Goal: Find specific page/section: Find specific page/section

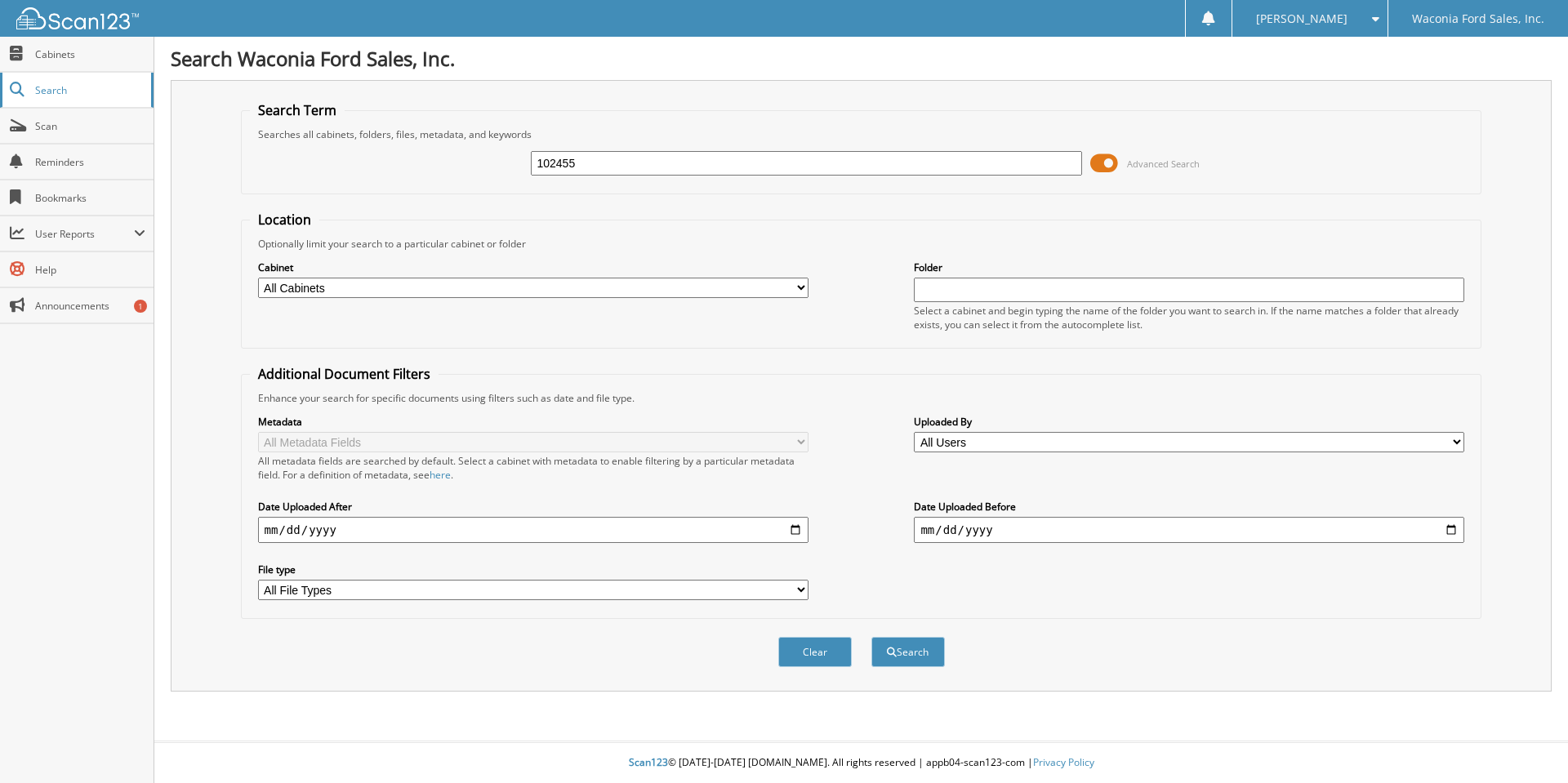
type input "102455"
click at [69, 93] on span "Search" at bounding box center [88, 90] width 107 height 14
click at [59, 55] on span "Cabinets" at bounding box center [90, 54] width 110 height 14
type input "102455"
click at [914, 644] on button "Search" at bounding box center [908, 652] width 73 height 30
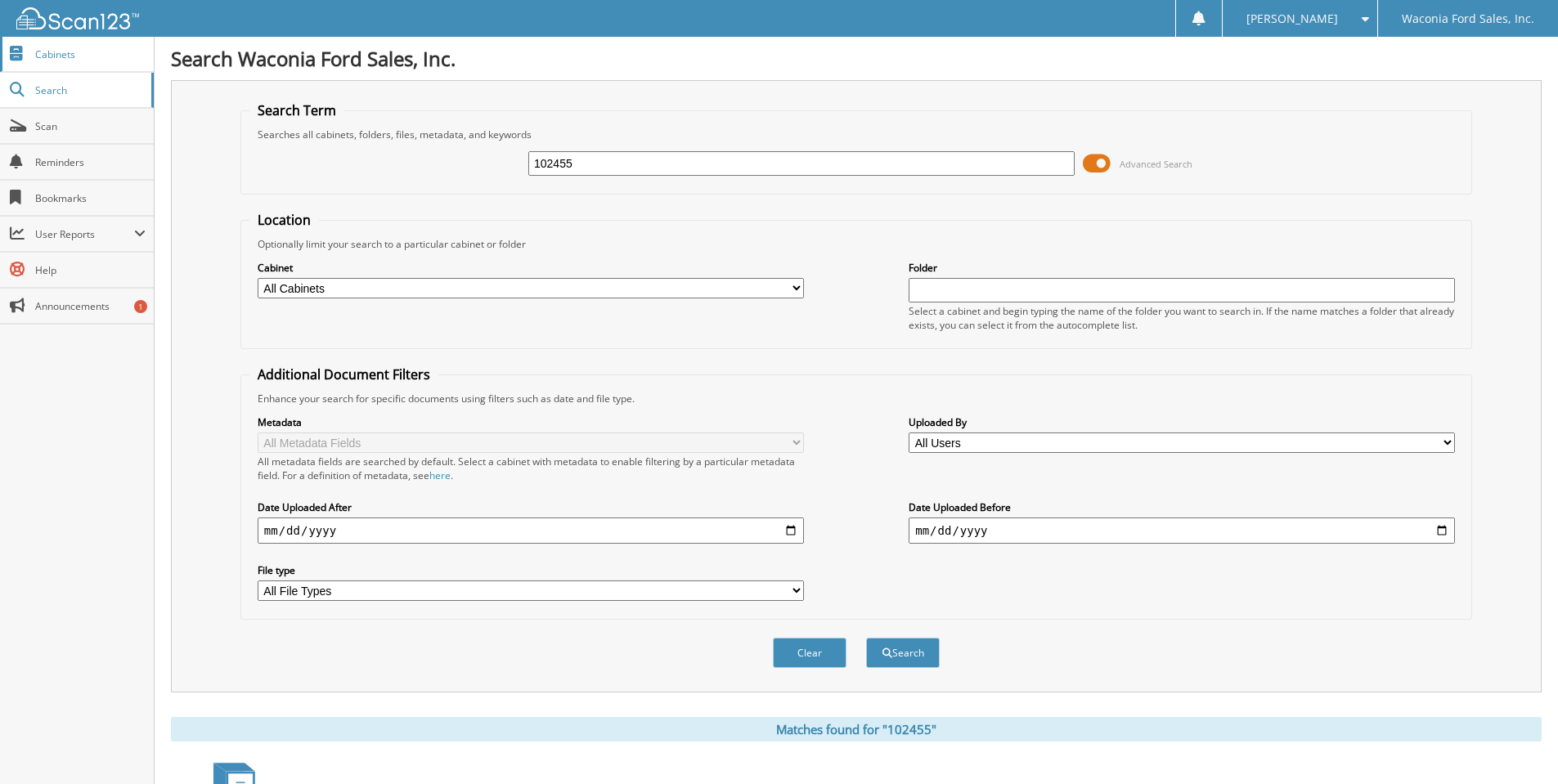
click at [65, 56] on span "Cabinets" at bounding box center [90, 54] width 110 height 14
